Goal: Register for event/course

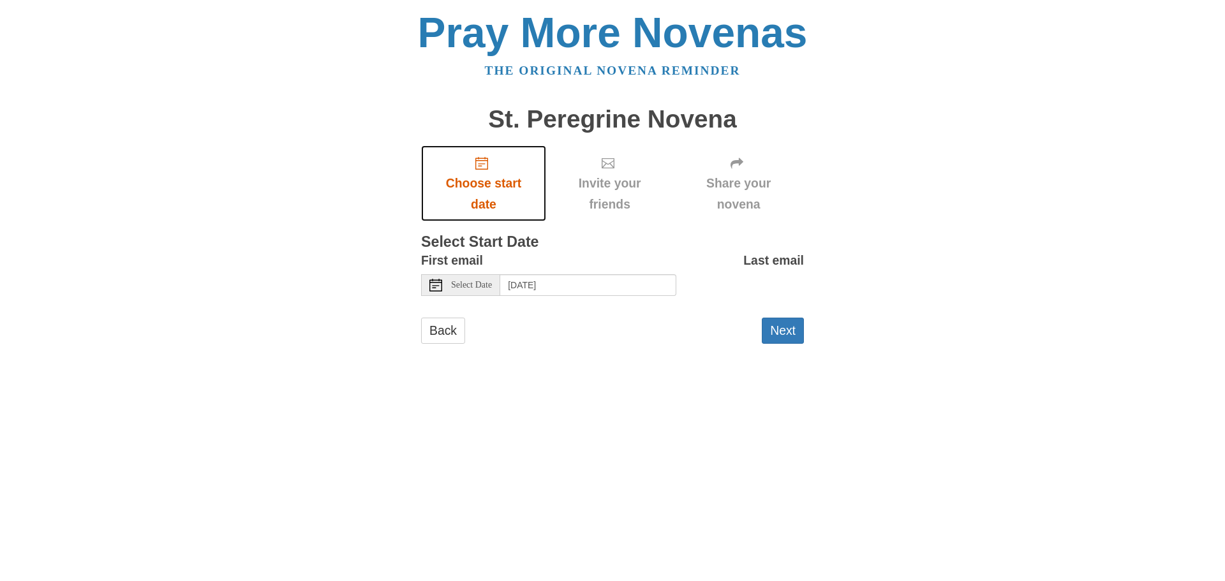
click at [482, 188] on span "Choose start date" at bounding box center [484, 194] width 100 height 42
click at [792, 329] on button "Next" at bounding box center [783, 331] width 42 height 26
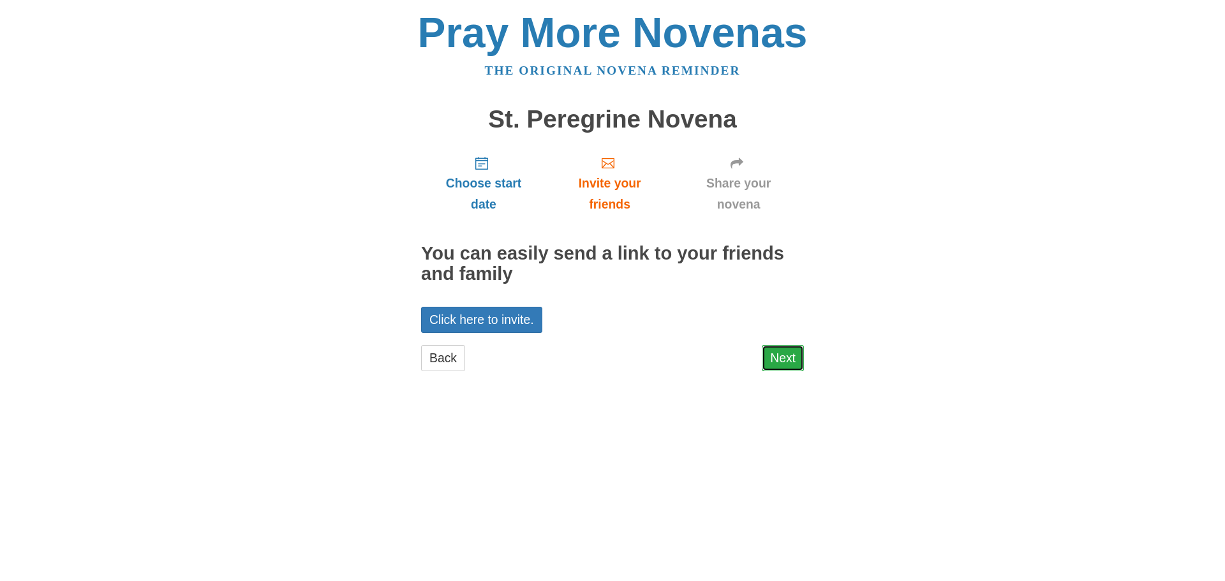
click at [788, 357] on link "Next" at bounding box center [783, 358] width 42 height 26
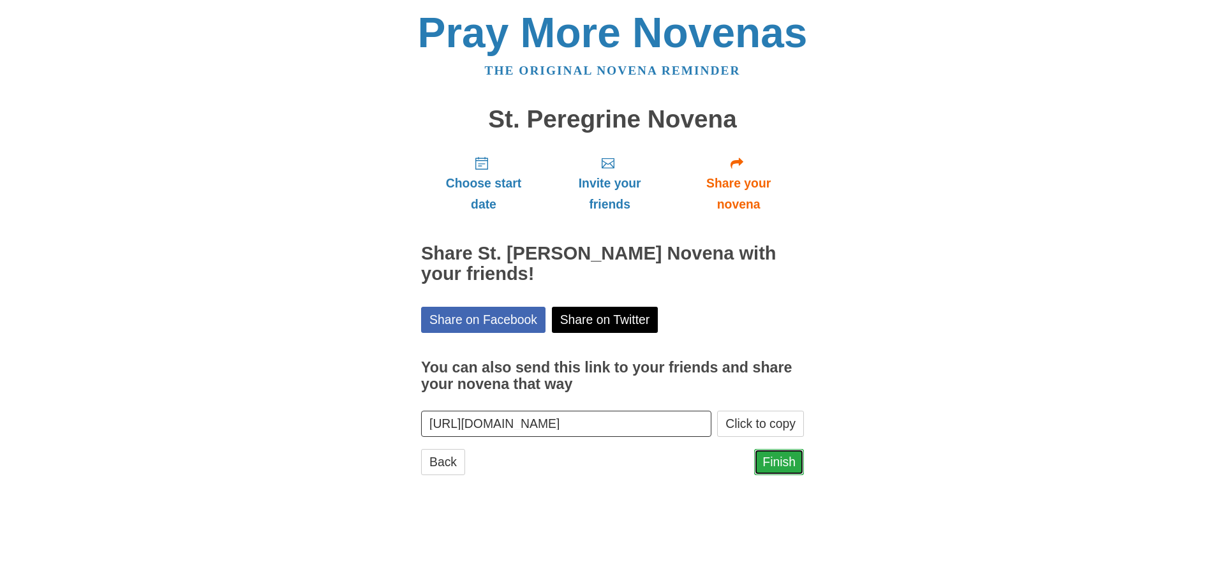
click at [774, 454] on link "Finish" at bounding box center [779, 462] width 50 height 26
